Goal: Communication & Community: Answer question/provide support

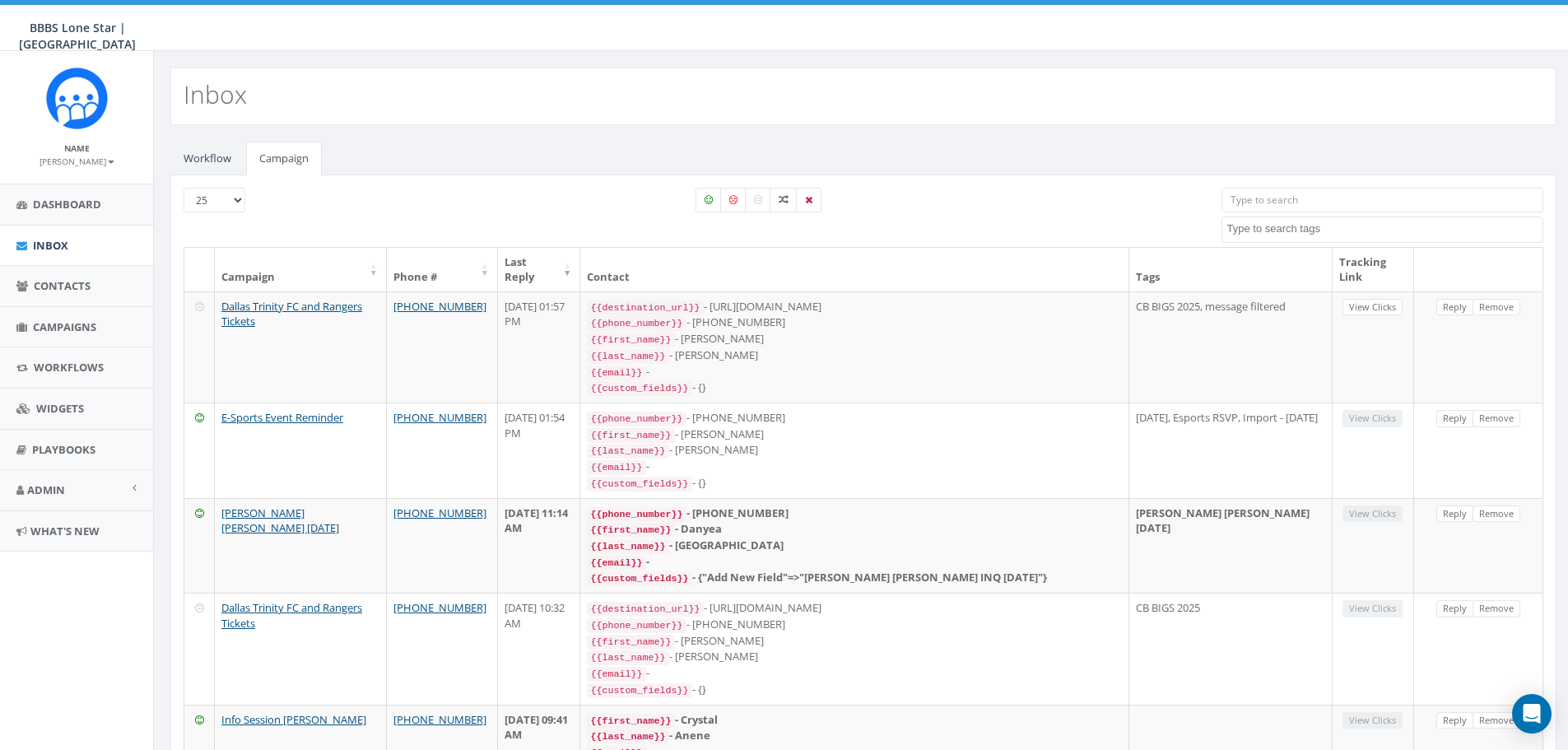
select select
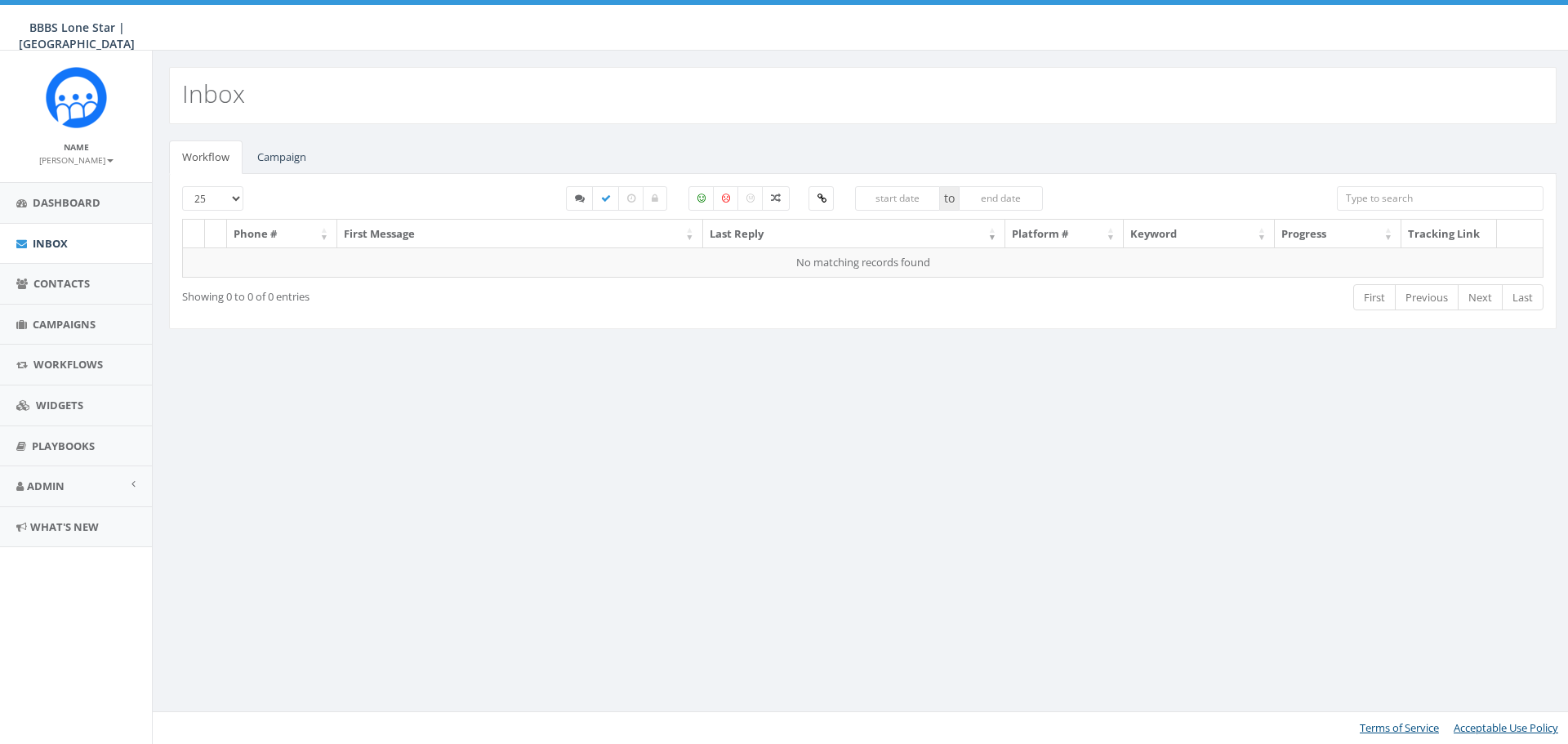
select select
click at [265, 152] on link "Campaign" at bounding box center [282, 157] width 75 height 33
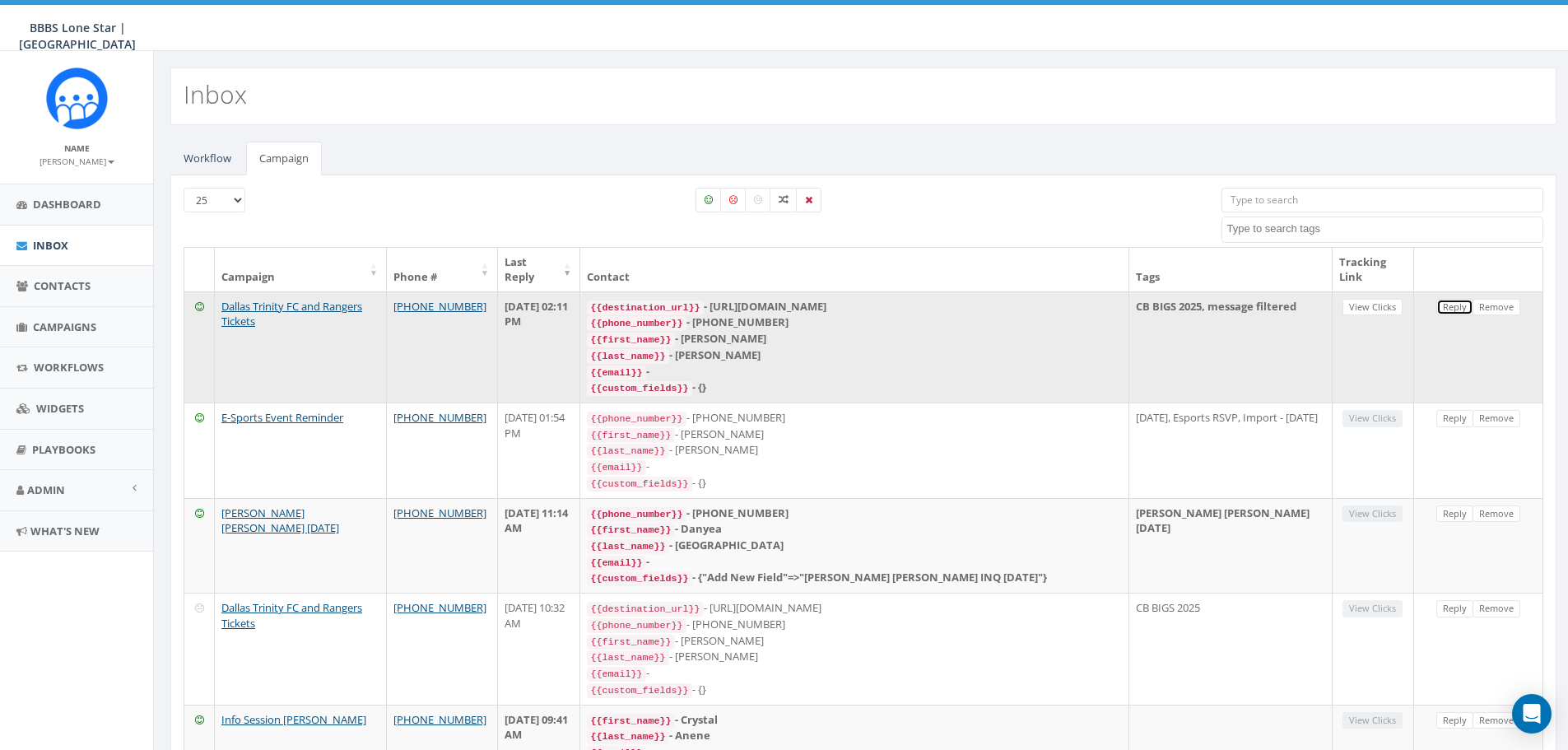
click at [1464, 307] on link "Reply" at bounding box center [1455, 307] width 37 height 18
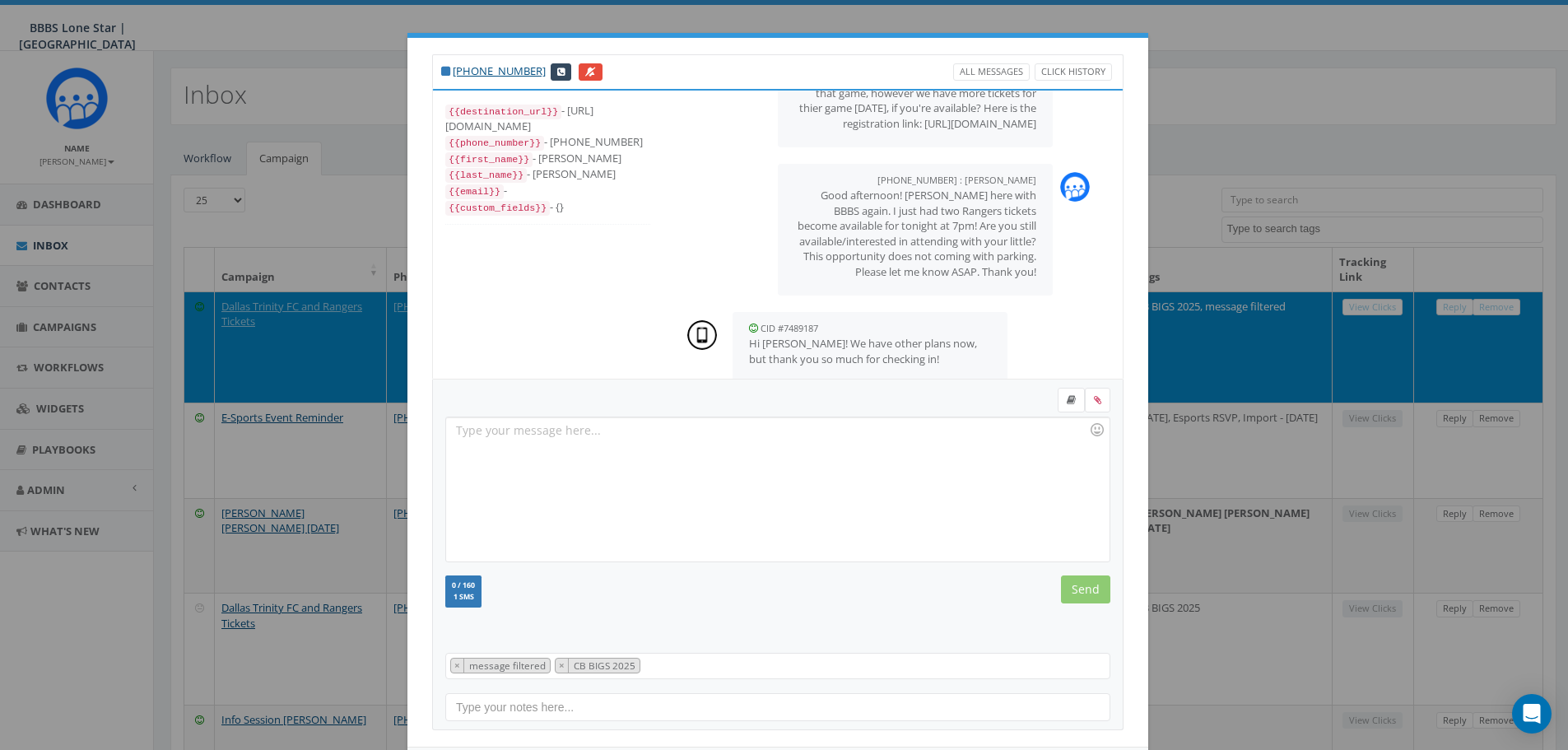
scroll to position [440, 0]
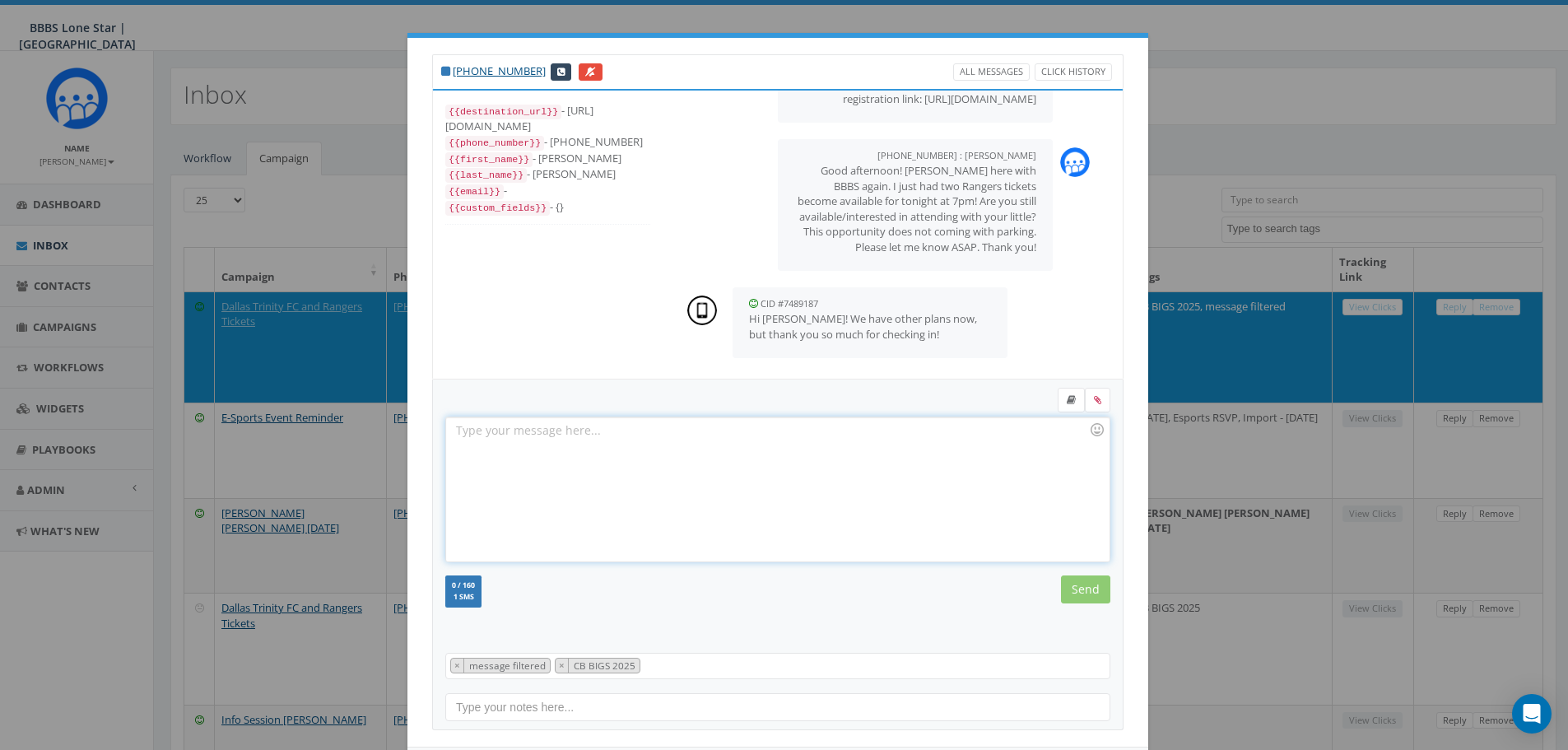
click at [810, 433] on div at bounding box center [777, 489] width 663 height 144
click at [1085, 590] on input "Send" at bounding box center [1086, 590] width 49 height 28
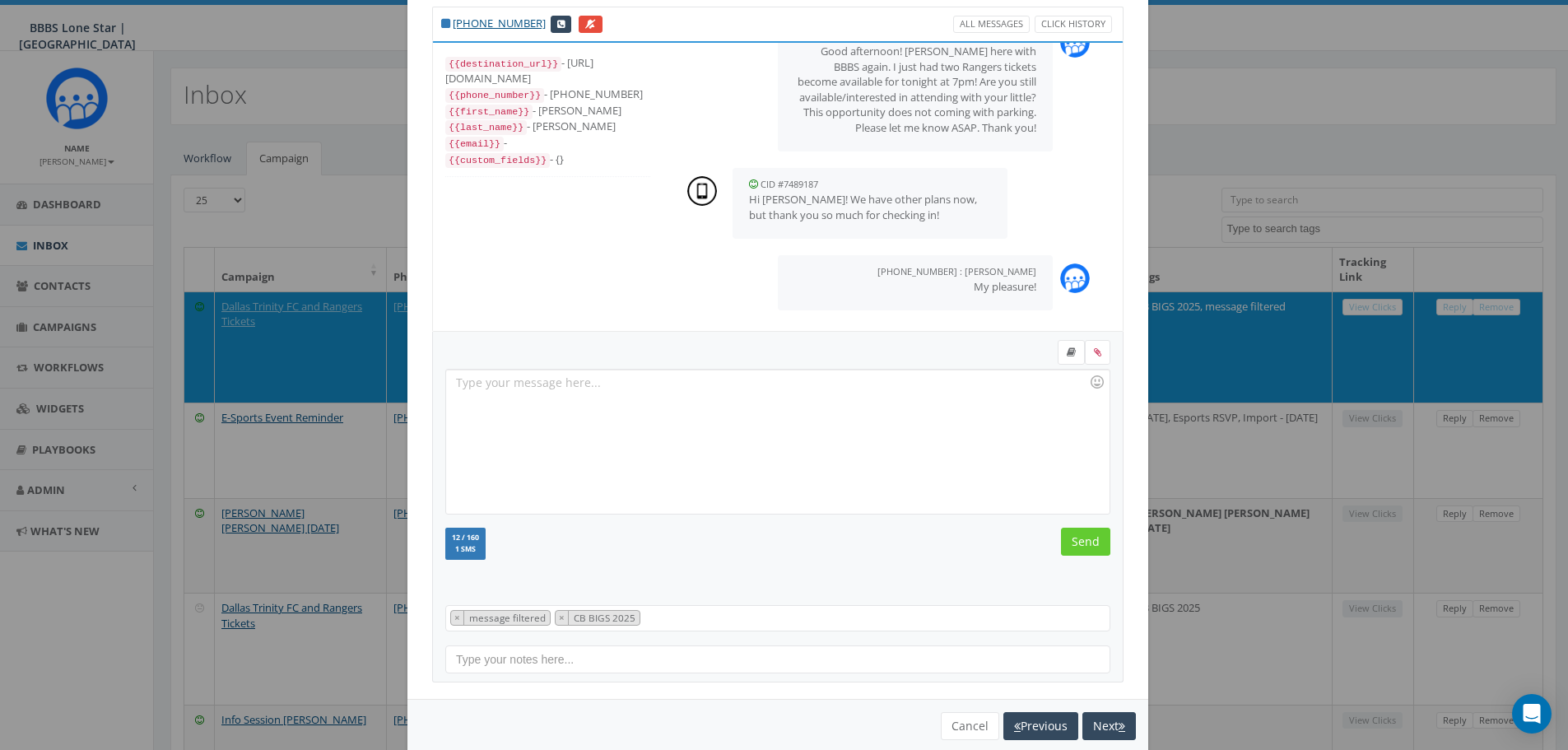
scroll to position [75, 0]
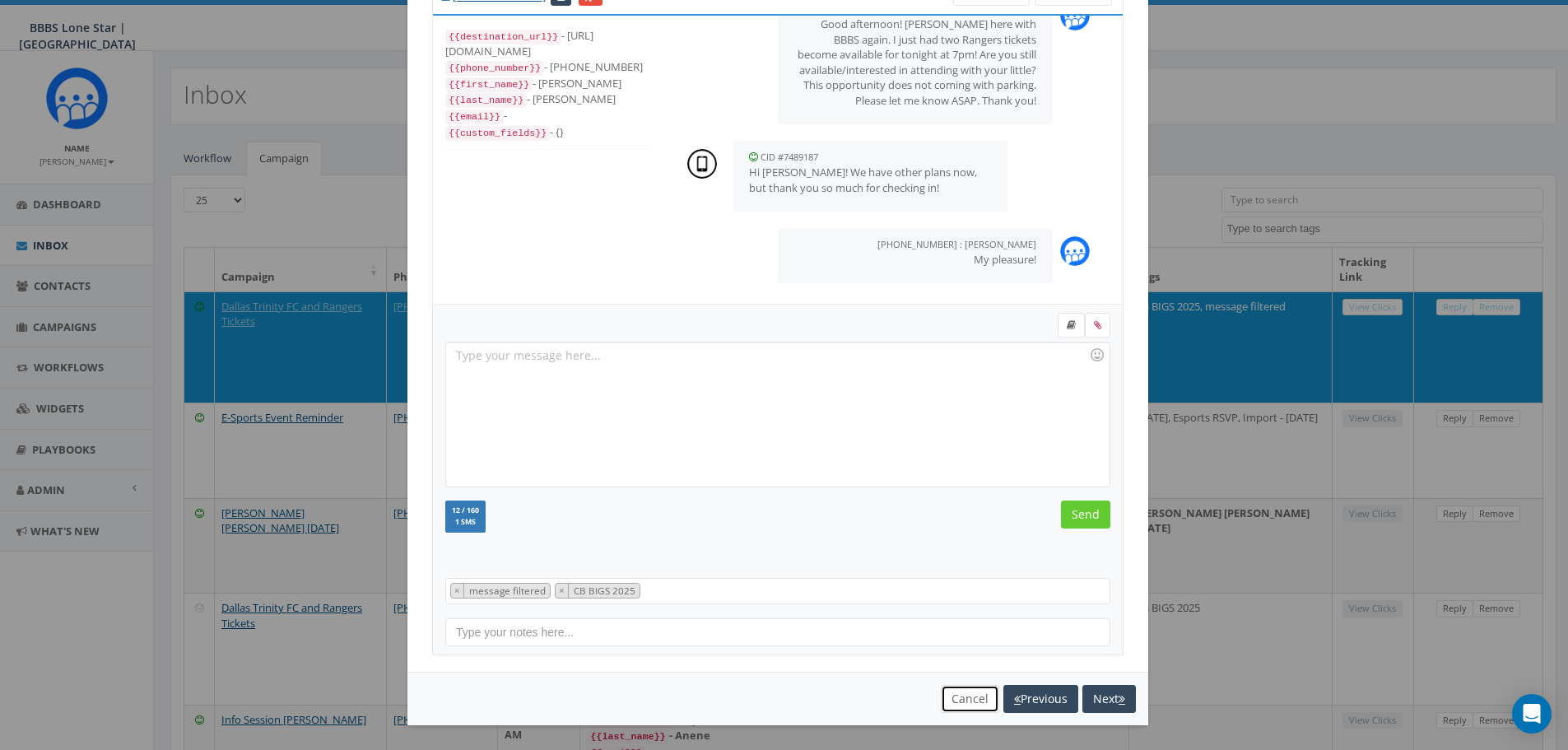
click at [948, 701] on button "Cancel" at bounding box center [970, 700] width 58 height 28
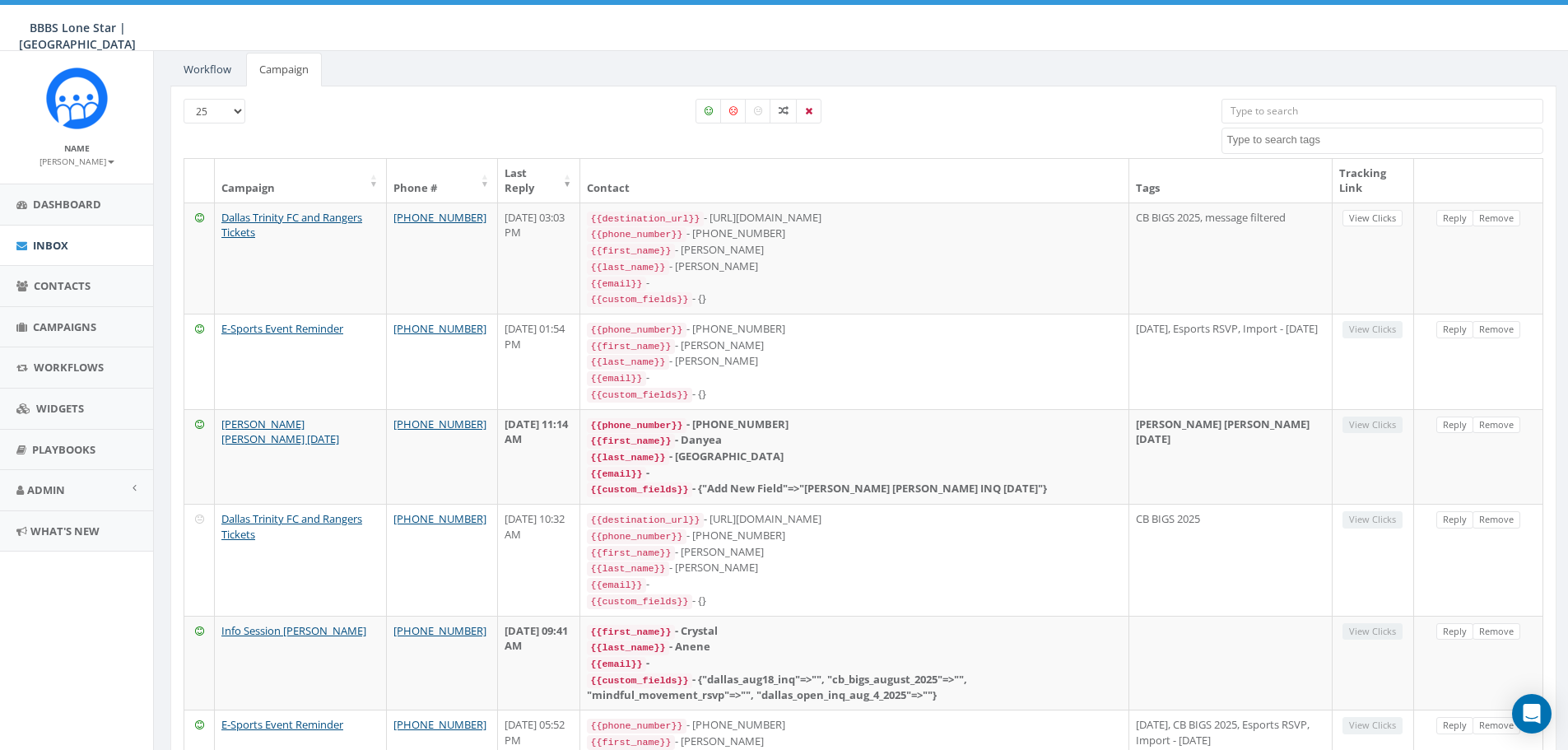
scroll to position [0, 0]
